Goal: Find specific page/section: Find specific page/section

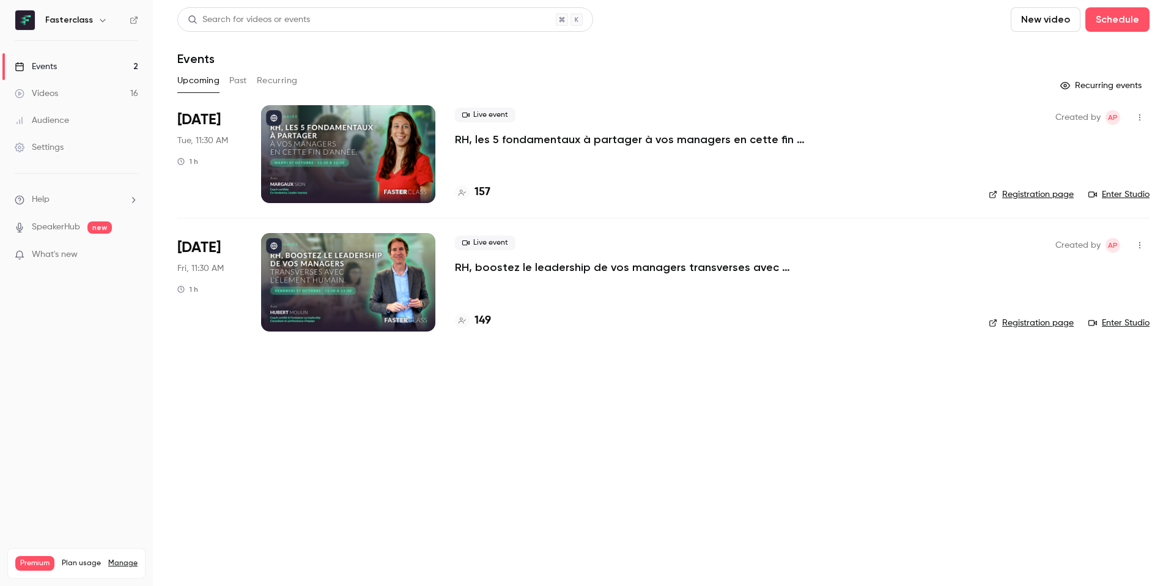
click at [89, 116] on link "Audience" at bounding box center [76, 120] width 153 height 27
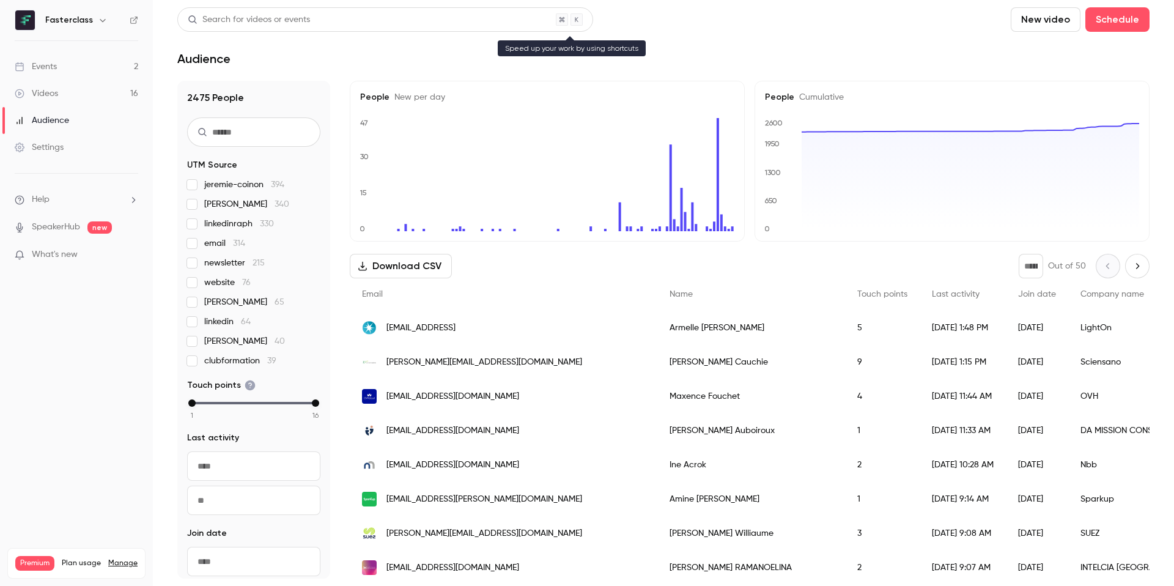
click at [234, 21] on div "Search for videos or events" at bounding box center [249, 19] width 122 height 13
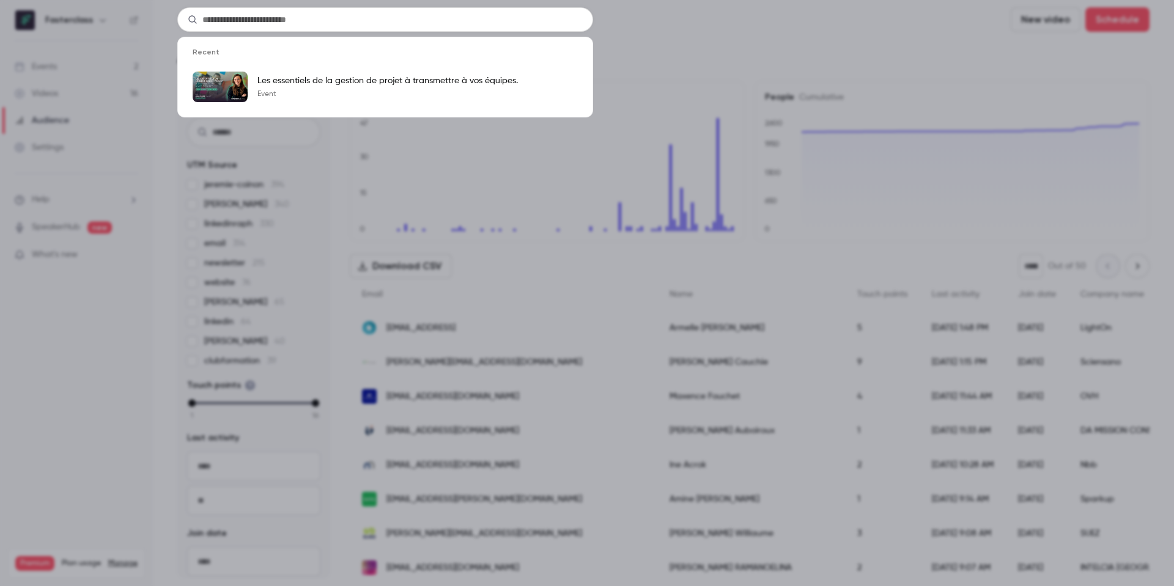
click at [229, 125] on div "Recent Les essentiels de la gestion de projet à transmettre à vos équipes. Event" at bounding box center [587, 293] width 1174 height 586
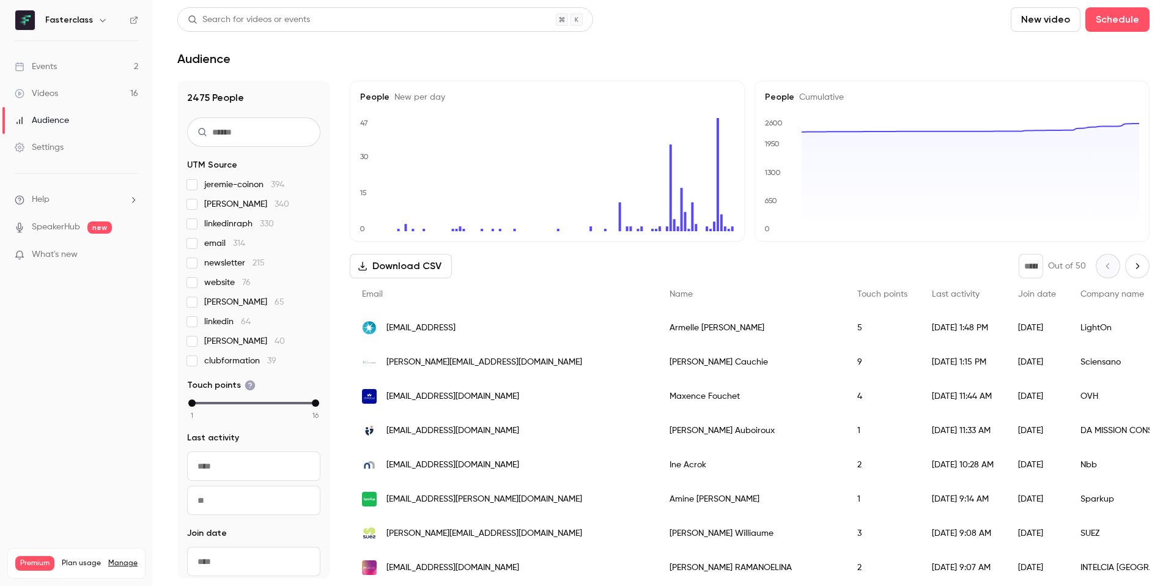
click at [229, 127] on input "text" at bounding box center [253, 131] width 133 height 29
paste input "*******"
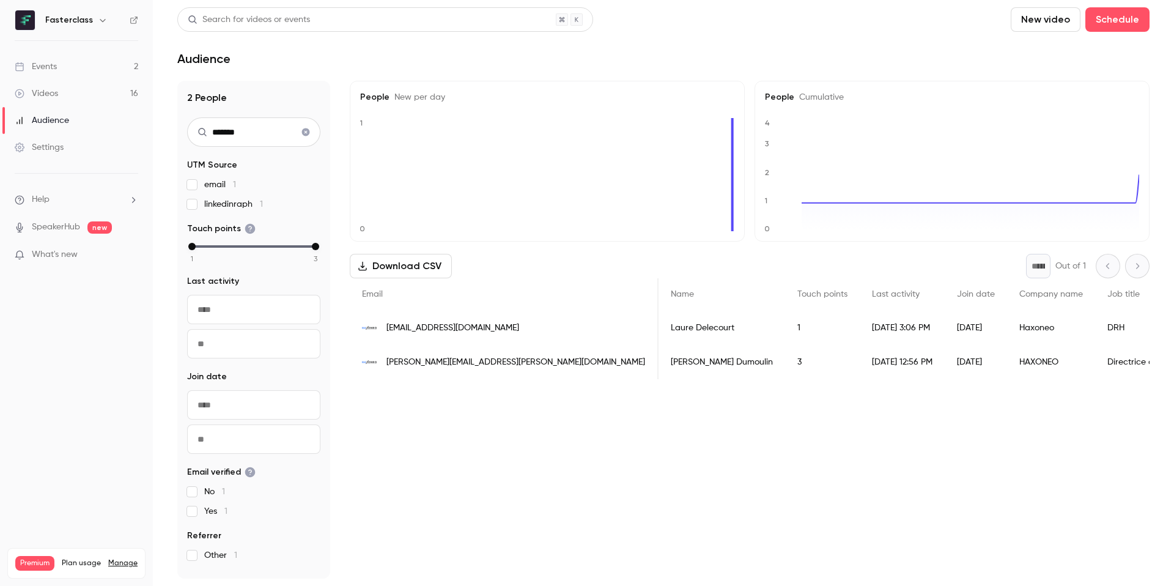
scroll to position [0, 139]
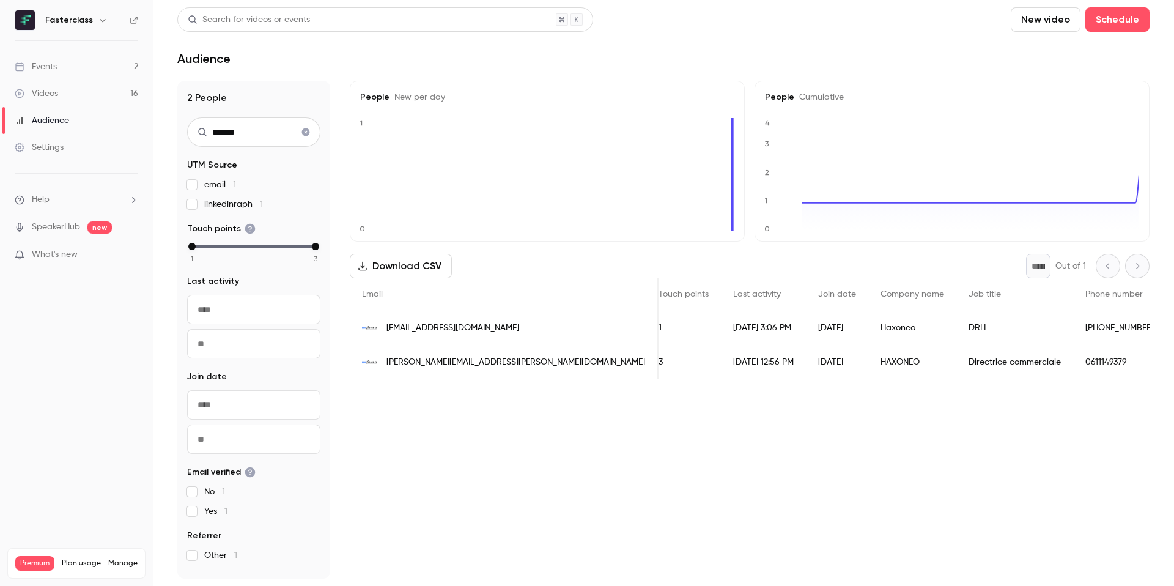
type input "*******"
click at [868, 335] on div "Haxoneo" at bounding box center [912, 328] width 88 height 34
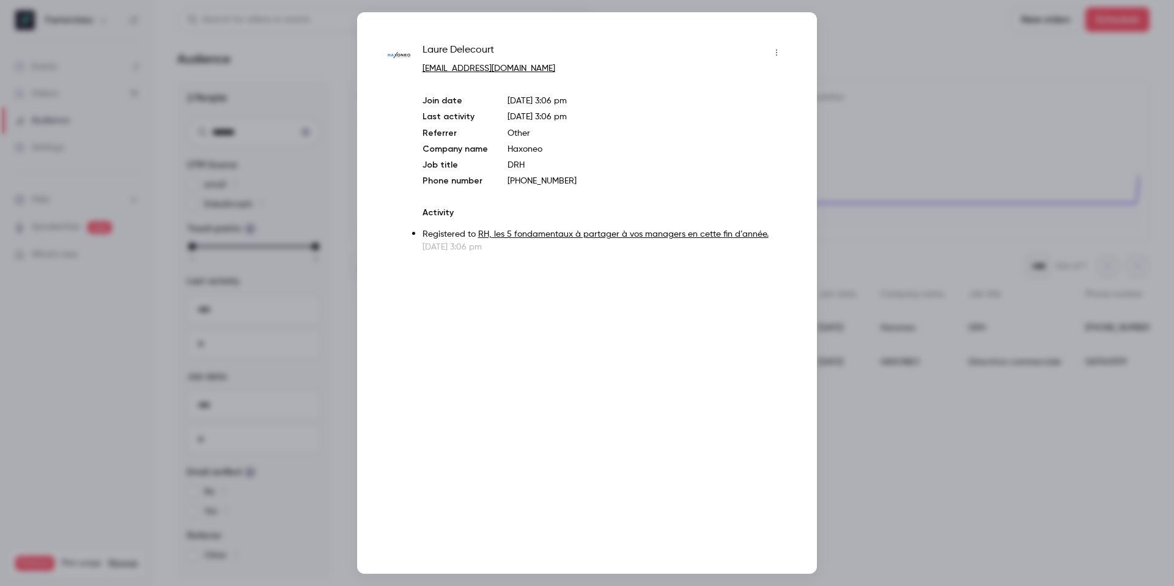
click at [871, 393] on div at bounding box center [587, 293] width 1174 height 586
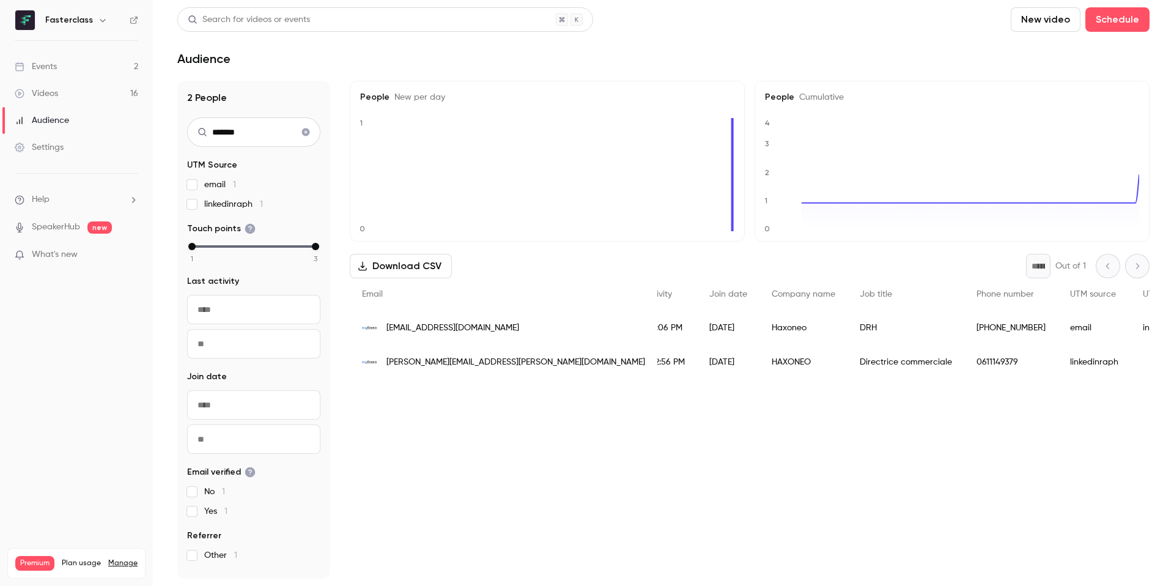
scroll to position [0, 0]
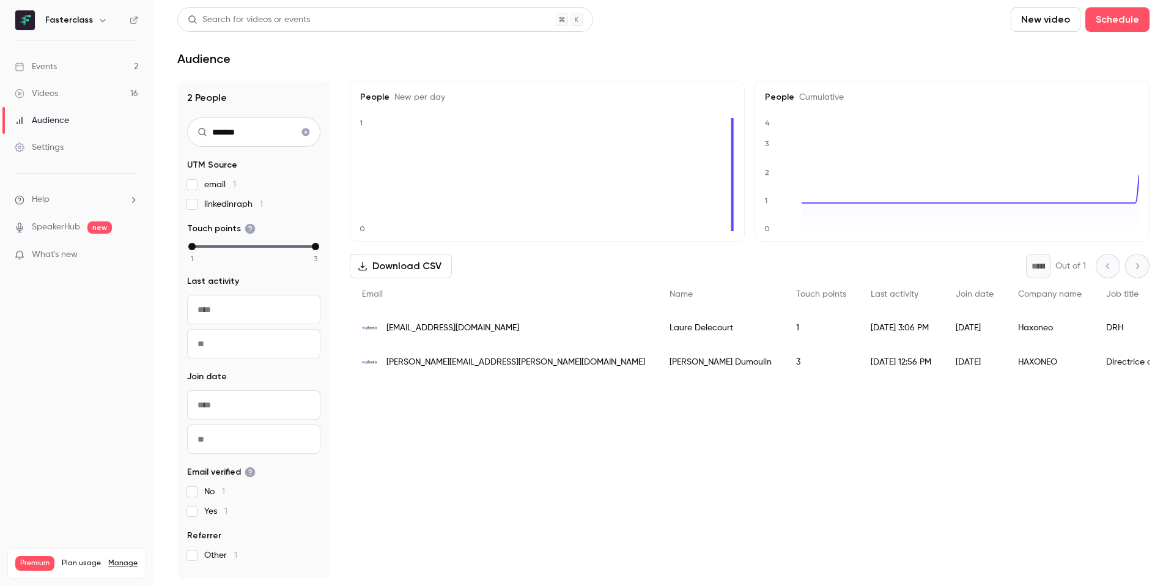
click at [859, 364] on div "[DATE] 12:56 PM" at bounding box center [901, 362] width 85 height 34
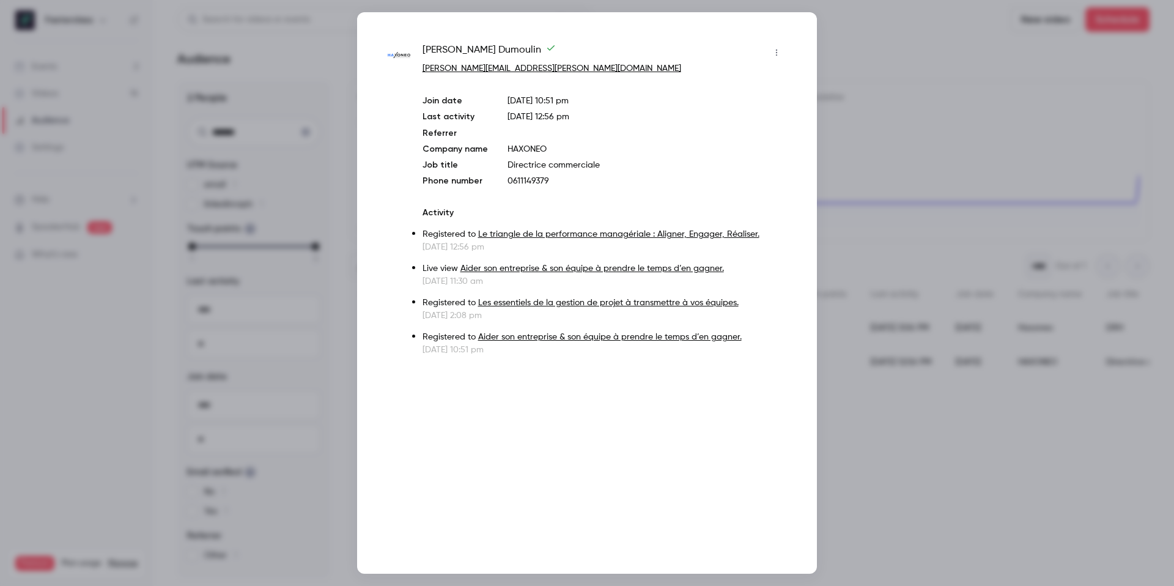
click at [890, 398] on div at bounding box center [587, 293] width 1174 height 586
